Goal: Task Accomplishment & Management: Manage account settings

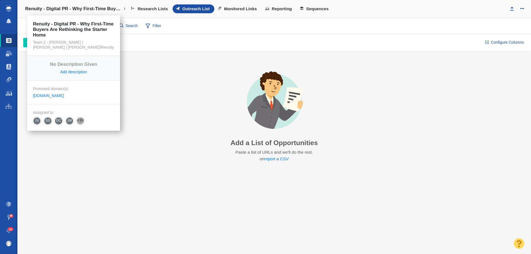
click at [46, 6] on h4 "Renuity - Digital PR - Why First-Time Buyers Are Rethinking the Starter Home" at bounding box center [73, 9] width 97 height 6
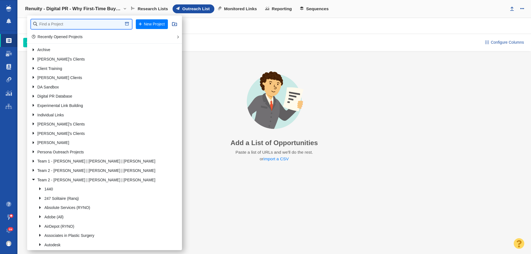
click at [55, 21] on input "text" at bounding box center [81, 24] width 101 height 10
click at [63, 10] on h4 "Renuity - Digital PR - Why First-Time Buyers Are Rethinking the Starter Home" at bounding box center [73, 9] width 97 height 6
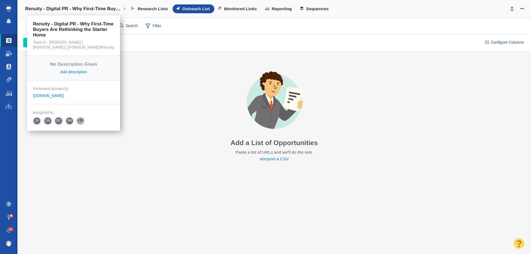
click at [63, 10] on h4 "Renuity - Digital PR - Why First-Time Buyers Are Rethinking the Starter Home" at bounding box center [73, 9] width 97 height 6
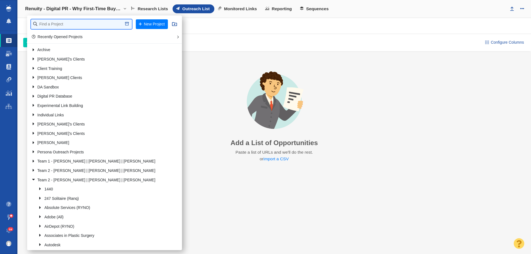
click at [56, 25] on input "text" at bounding box center [81, 24] width 101 height 10
type input "elith"
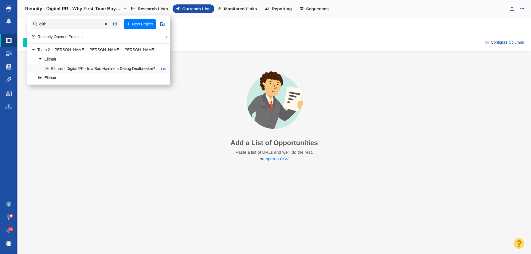
click at [70, 70] on link "Elithair - Digital PR - Is a Bad Hairline a Dating Dealbreaker?" at bounding box center [101, 68] width 115 height 9
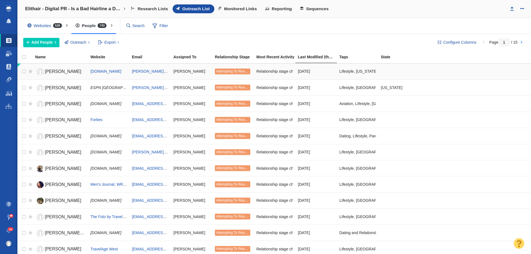
click at [238, 72] on span "Attempting To Reach (1 try)" at bounding box center [237, 71] width 42 height 4
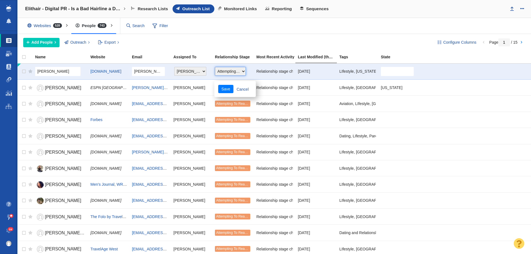
click at [234, 71] on select "Choose One Not Started Scheduled Attempting To Reach Paused Bounce Send Failure…" at bounding box center [230, 71] width 31 height 9
click at [257, 34] on div "Configure Columns Page 1 / 15 Add People Add a Person Add From List of URLs Imp…" at bounding box center [274, 42] width 514 height 17
click at [195, 48] on div "Configure Columns Page 1 / 15 Add People Add a Person Add From List of URLs Imp…" at bounding box center [274, 42] width 514 height 17
click at [231, 36] on div "Configure Columns Page 1 / 15 Add People Add a Person Add From List of URLs Imp…" at bounding box center [274, 42] width 514 height 17
click at [245, 90] on link "Cancel" at bounding box center [243, 89] width 19 height 8
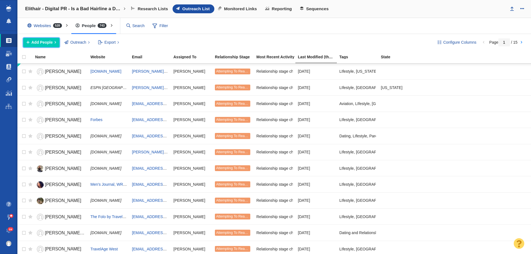
click at [45, 42] on span "Add People" at bounding box center [42, 43] width 21 height 6
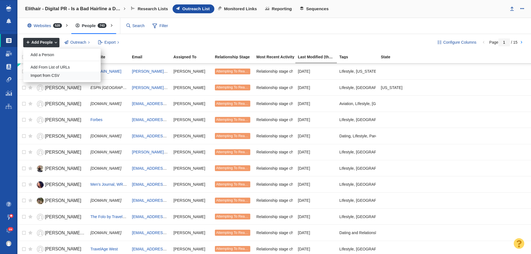
click at [58, 74] on div "Import from CSV" at bounding box center [61, 76] width 77 height 9
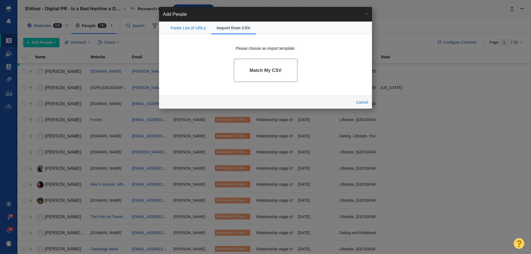
click at [265, 76] on link "Match My CSV" at bounding box center [266, 71] width 64 height 24
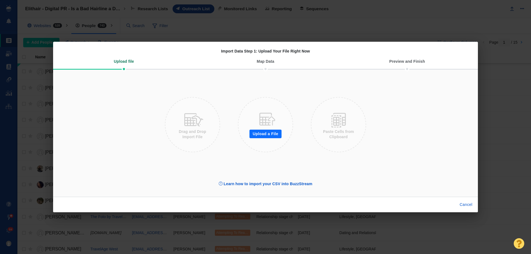
click at [257, 134] on button "Upload a File" at bounding box center [266, 134] width 32 height 9
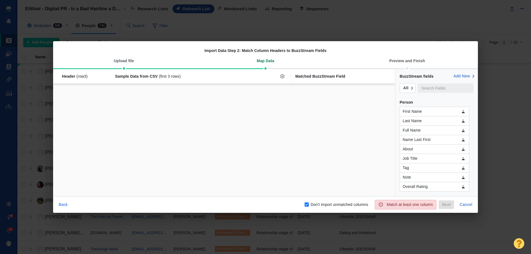
checkbox input "false"
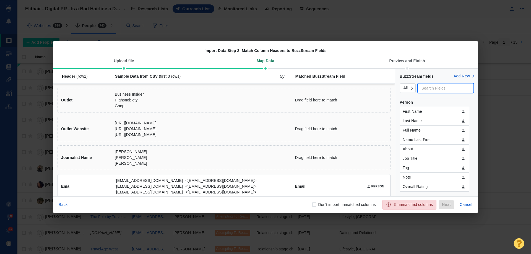
drag, startPoint x: 428, startPoint y: 91, endPoint x: 423, endPoint y: 92, distance: 5.8
click at [428, 91] on input "text" at bounding box center [446, 88] width 56 height 9
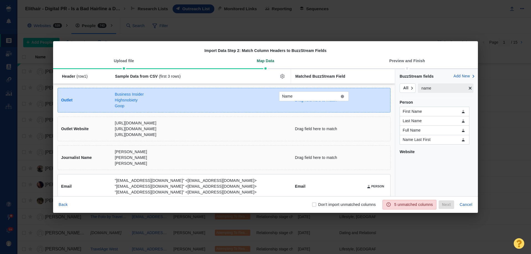
drag, startPoint x: 424, startPoint y: 161, endPoint x: 303, endPoint y: 96, distance: 136.9
click at [303, 96] on div "Name Header (row 1 ) Sample Data from CSV (first 3 rows) Matched BuzzStream Fie…" at bounding box center [265, 132] width 425 height 127
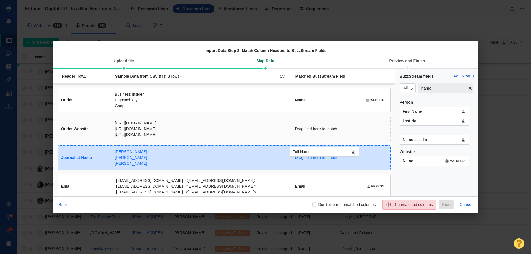
drag, startPoint x: 418, startPoint y: 133, endPoint x: 308, endPoint y: 154, distance: 112.2
click at [308, 154] on div "Full Name Header (row 1 ) Sample Data from CSV (first 3 rows) Matched BuzzStrea…" at bounding box center [265, 132] width 425 height 127
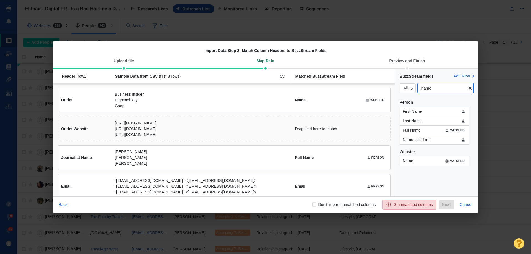
drag, startPoint x: 438, startPoint y: 88, endPoint x: 399, endPoint y: 92, distance: 38.7
click at [399, 92] on div "BuzzStream fields Add New All name Person First Name Last Name Full Name MATCHE…" at bounding box center [436, 119] width 83 height 101
type input "website"
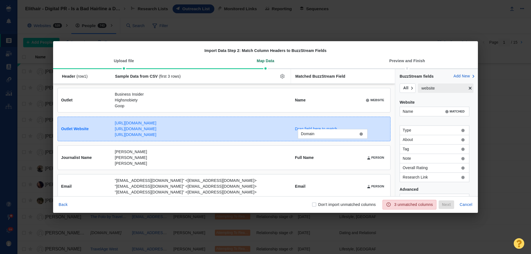
drag, startPoint x: 416, startPoint y: 123, endPoint x: 315, endPoint y: 136, distance: 102.7
click at [315, 136] on div "Domain Header (row 1 ) Sample Data from CSV (first 3 rows) Matched BuzzStream F…" at bounding box center [265, 132] width 425 height 127
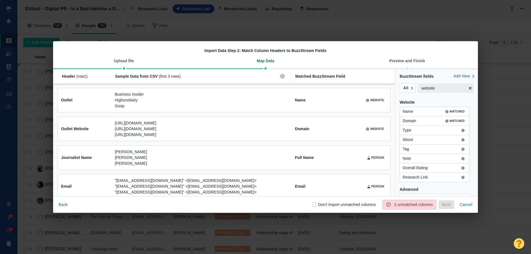
click at [314, 206] on input "Don't import unmatched columns" at bounding box center [315, 205] width 6 height 6
checkbox input "true"
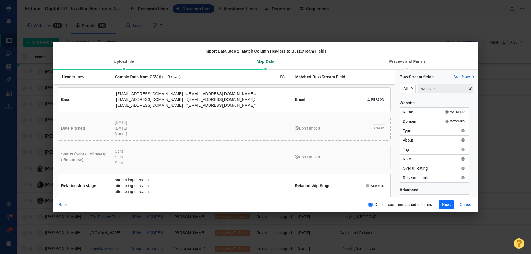
scroll to position [122, 0]
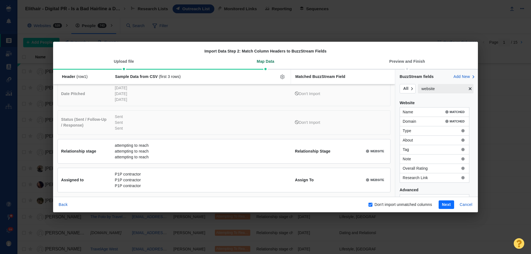
click at [447, 206] on button "Next" at bounding box center [446, 205] width 15 height 9
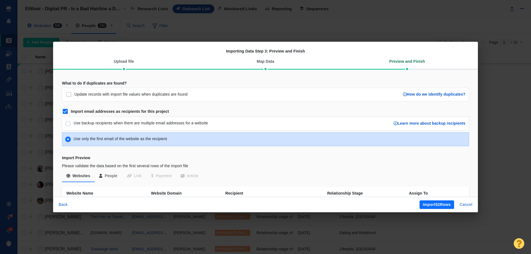
click at [430, 205] on button "Import 52 Rows" at bounding box center [437, 205] width 35 height 9
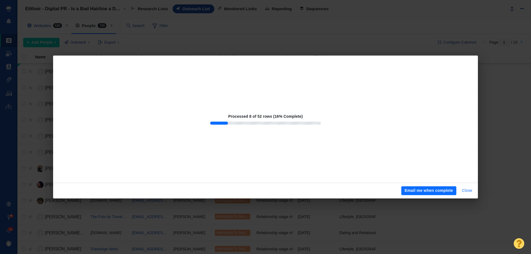
click at [469, 190] on button "Close" at bounding box center [467, 191] width 17 height 9
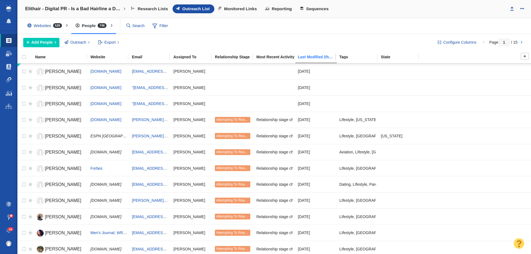
click at [309, 58] on div "Last Modified (this project)" at bounding box center [318, 57] width 41 height 4
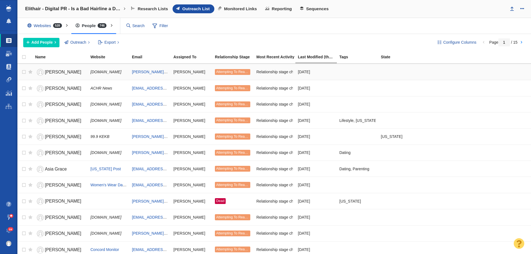
scroll to position [0, 0]
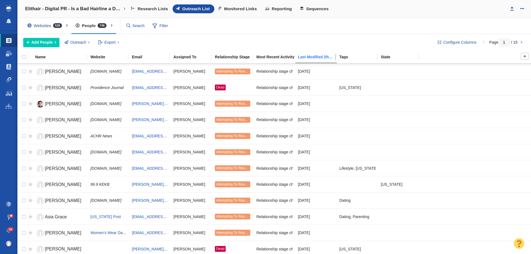
click at [309, 56] on div "Last Modified (this project)" at bounding box center [318, 57] width 41 height 4
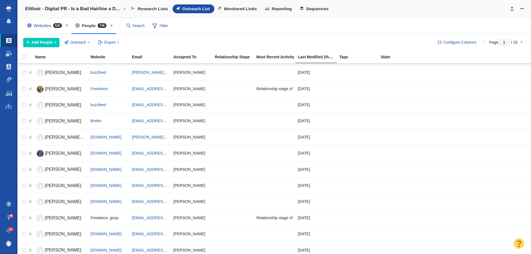
scroll to position [166, 0]
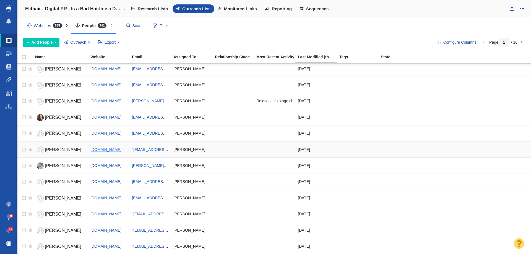
scroll to position [617, 0]
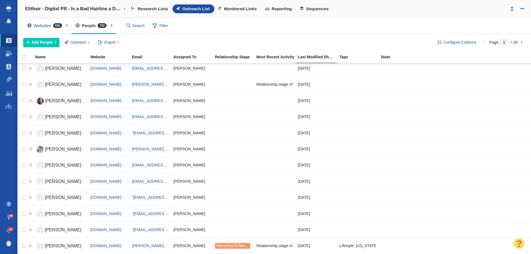
click at [48, 22] on div "Websites 555" at bounding box center [45, 25] width 45 height 13
click at [49, 27] on div at bounding box center [265, 127] width 531 height 254
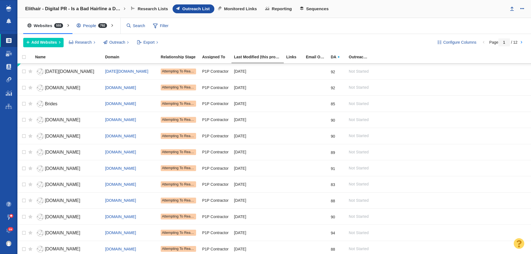
click at [104, 29] on div "People 792" at bounding box center [93, 25] width 41 height 13
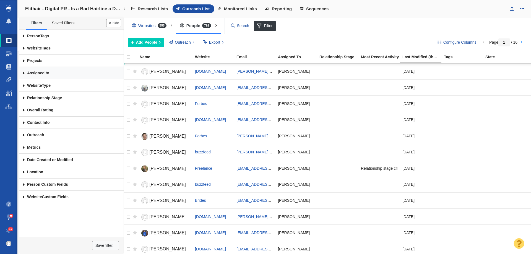
click at [59, 72] on link "Assigned to" at bounding box center [71, 73] width 104 height 12
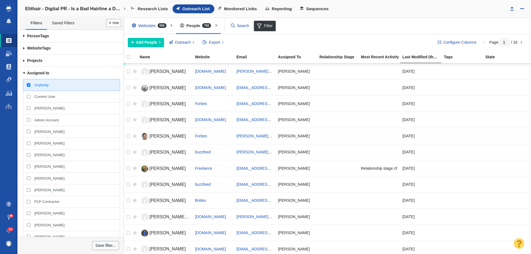
click at [29, 107] on input "[PERSON_NAME]" at bounding box center [29, 109] width 4 height 4
checkbox input "true"
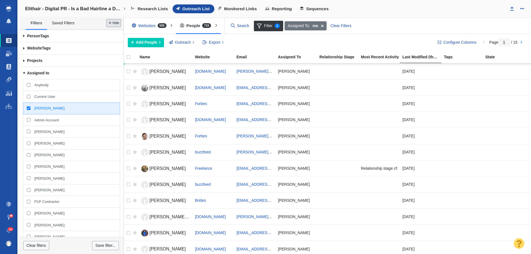
click at [117, 24] on button "Done" at bounding box center [113, 23] width 15 height 8
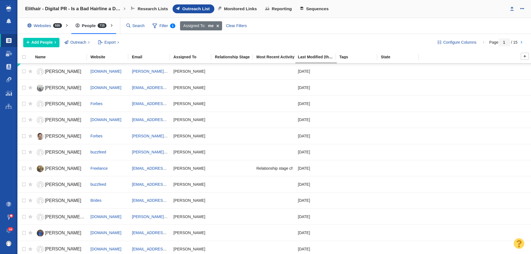
click at [26, 54] on div at bounding box center [29, 57] width 7 height 6
click at [24, 58] on input "checkbox" at bounding box center [21, 60] width 8 height 12
checkbox input "true"
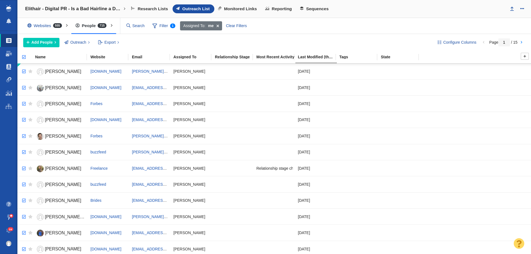
checkbox input "true"
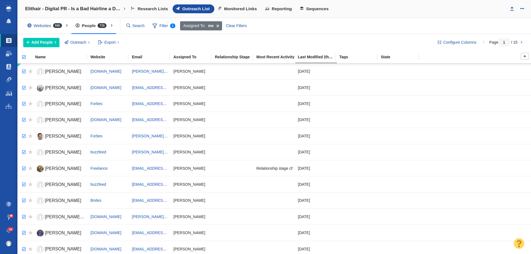
checkbox input "true"
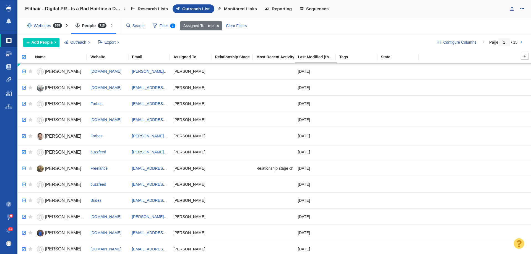
checkbox input "true"
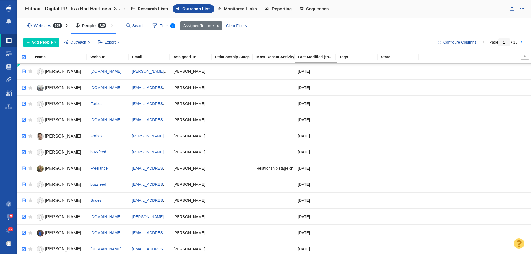
checkbox input "true"
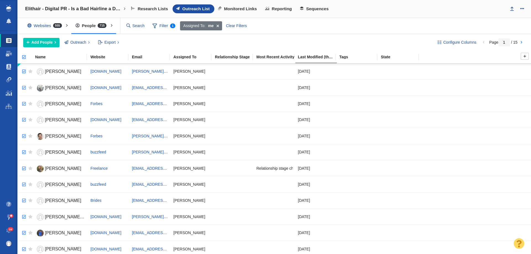
checkbox input "true"
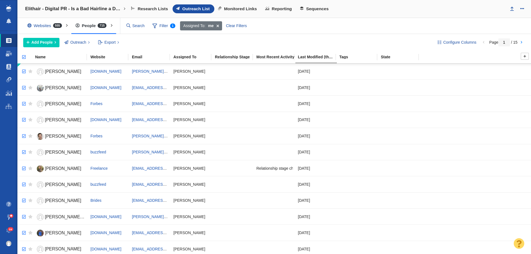
checkbox input "true"
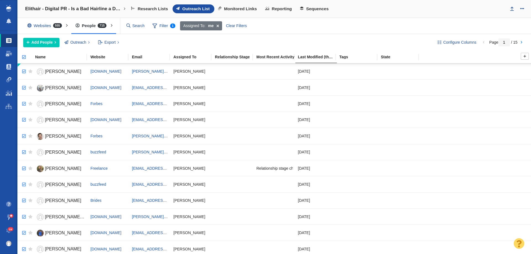
checkbox input "true"
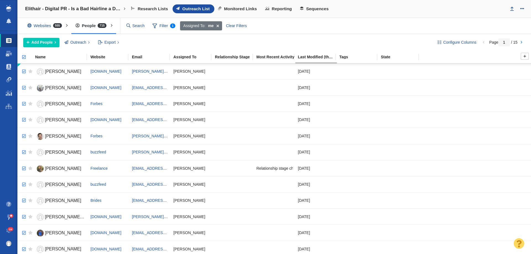
checkbox input "true"
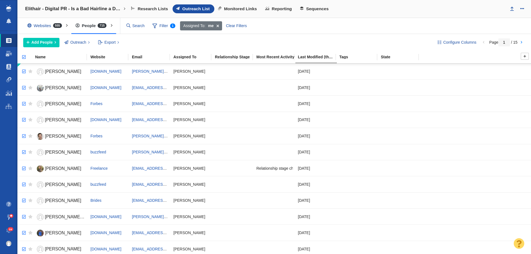
checkbox input "true"
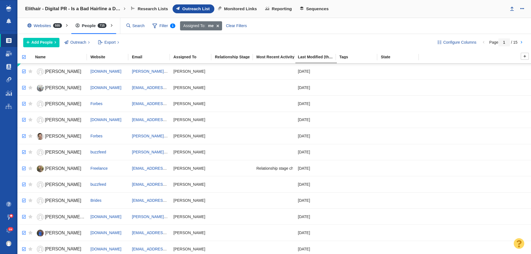
checkbox input "true"
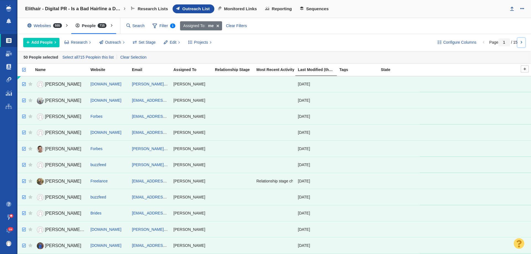
click at [522, 44] on link at bounding box center [522, 42] width 8 height 9
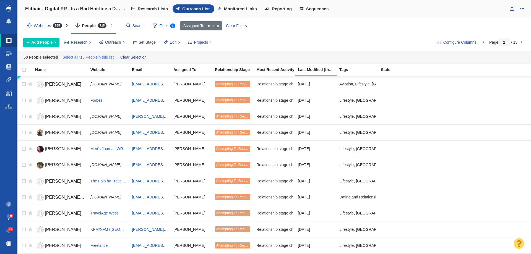
click at [98, 58] on link "Select all 715 People in this list" at bounding box center [88, 57] width 54 height 8
checkbox input "true"
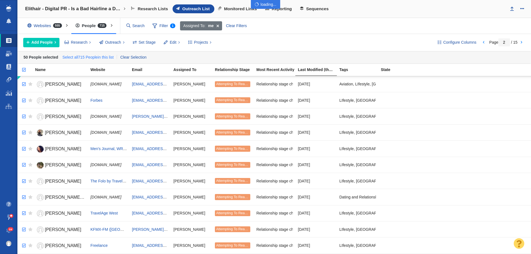
checkbox input "true"
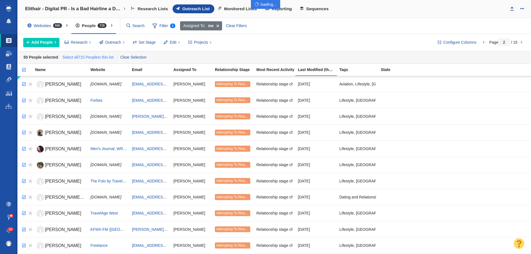
checkbox input "true"
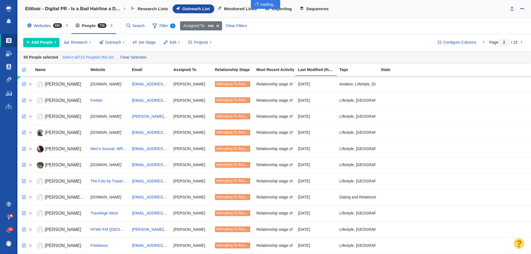
checkbox input "true"
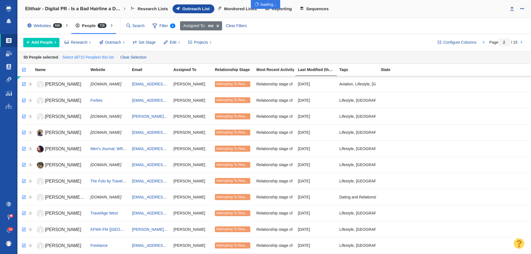
checkbox input "true"
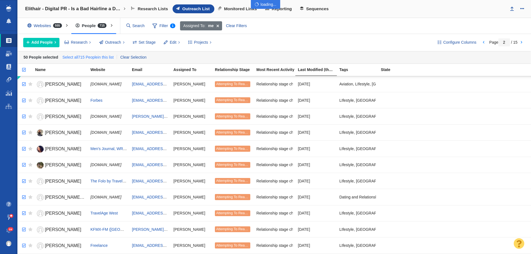
checkbox input "true"
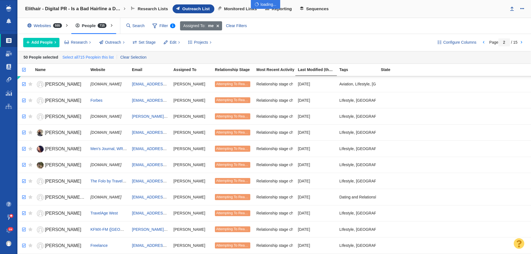
checkbox input "true"
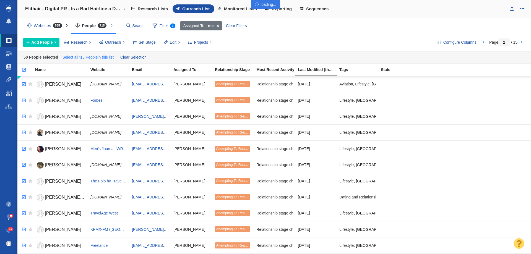
checkbox input "true"
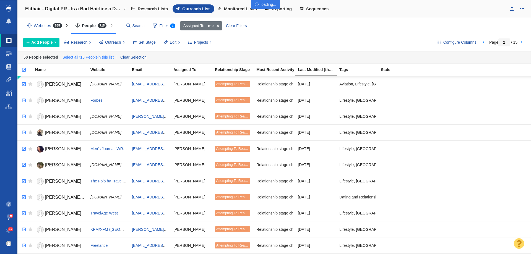
checkbox input "true"
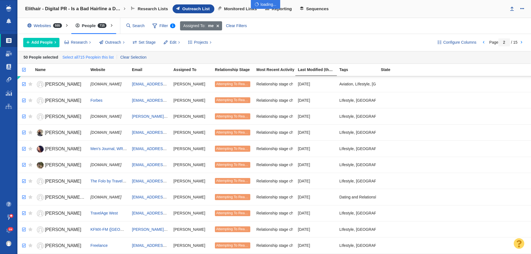
checkbox input "true"
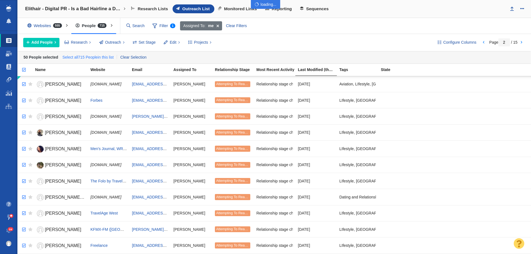
checkbox input "true"
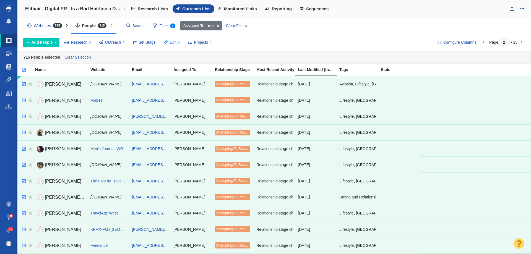
click at [166, 42] on span at bounding box center [166, 43] width 4 height 6
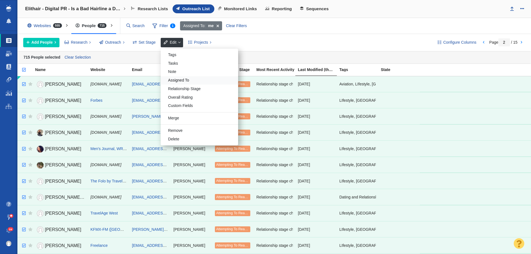
click at [178, 79] on div "Assigned To" at bounding box center [199, 80] width 77 height 9
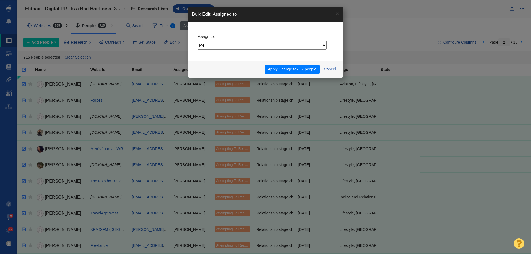
click at [231, 46] on select "Me Admin Account [PERSON_NAME] [PERSON_NAME] [PERSON_NAME] [PERSON_NAME] [PERSO…" at bounding box center [262, 45] width 129 height 9
select select "8"
click at [198, 41] on select "Me Admin Account [PERSON_NAME] [PERSON_NAME] [PERSON_NAME] [PERSON_NAME] [PERSO…" at bounding box center [262, 45] width 129 height 9
drag, startPoint x: 281, startPoint y: 67, endPoint x: 282, endPoint y: 86, distance: 18.5
click at [281, 69] on button "Apply Change to 715 people" at bounding box center [292, 69] width 55 height 9
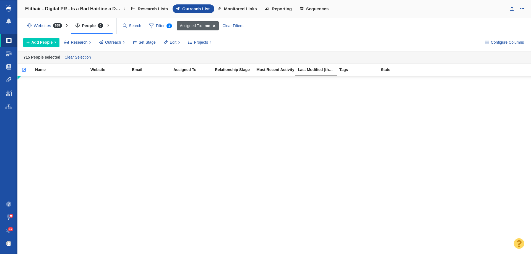
click at [216, 23] on span at bounding box center [214, 25] width 9 height 9
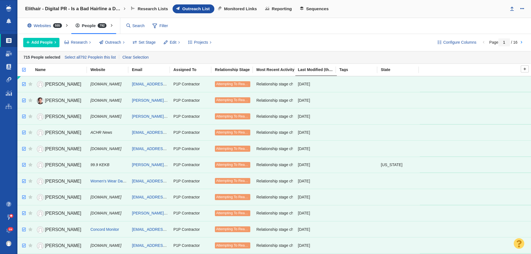
click at [24, 68] on input "checkbox" at bounding box center [21, 73] width 8 height 12
checkbox input "false"
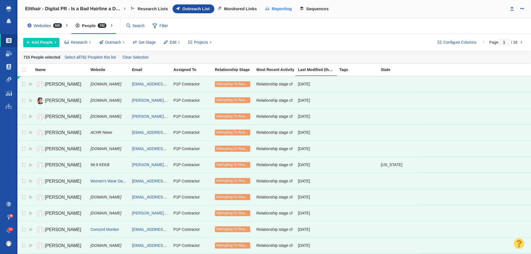
checkbox input "false"
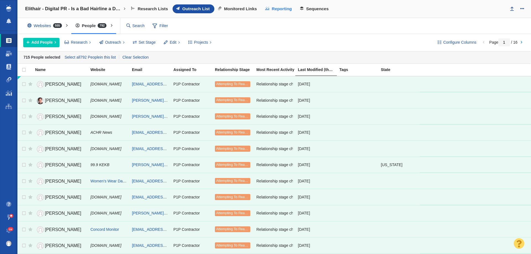
checkbox input "false"
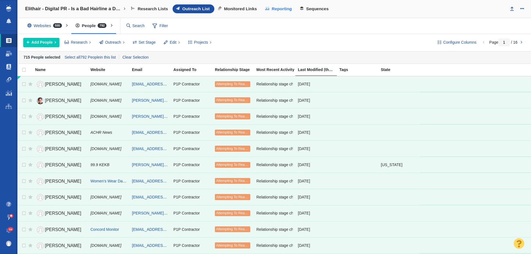
checkbox input "false"
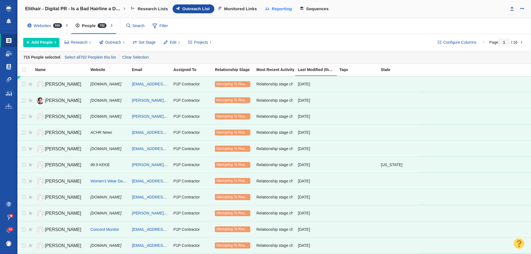
checkbox input "false"
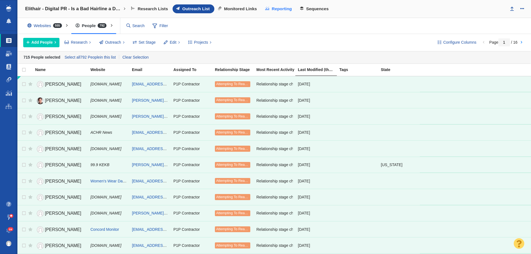
checkbox input "false"
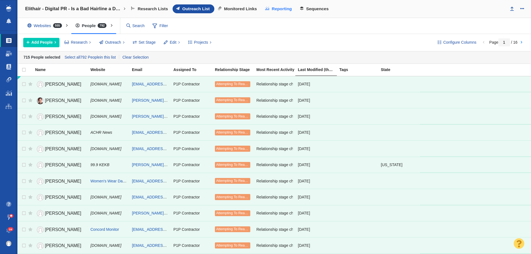
checkbox input "false"
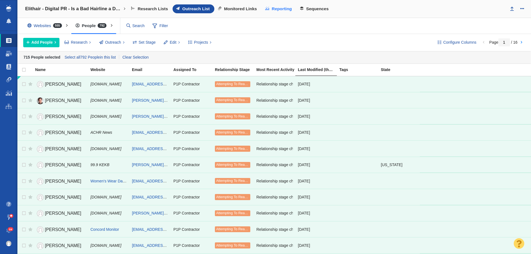
checkbox input "false"
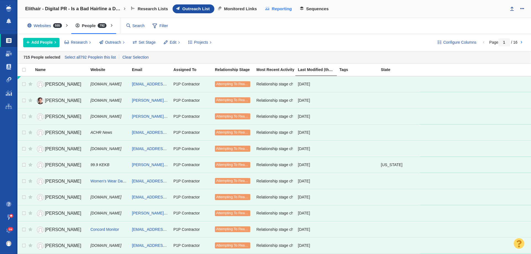
checkbox input "false"
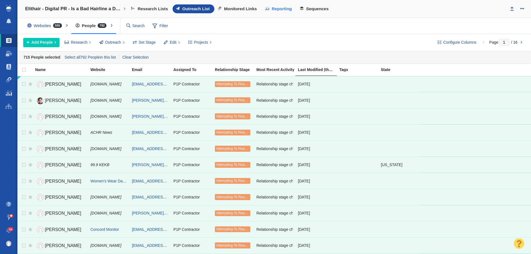
checkbox input "false"
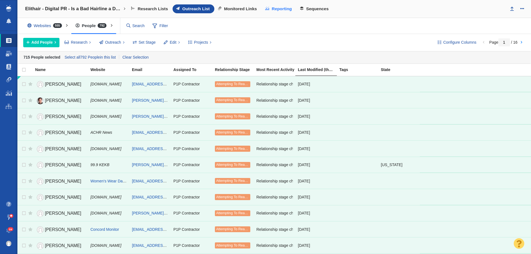
checkbox input "false"
